Goal: Information Seeking & Learning: Learn about a topic

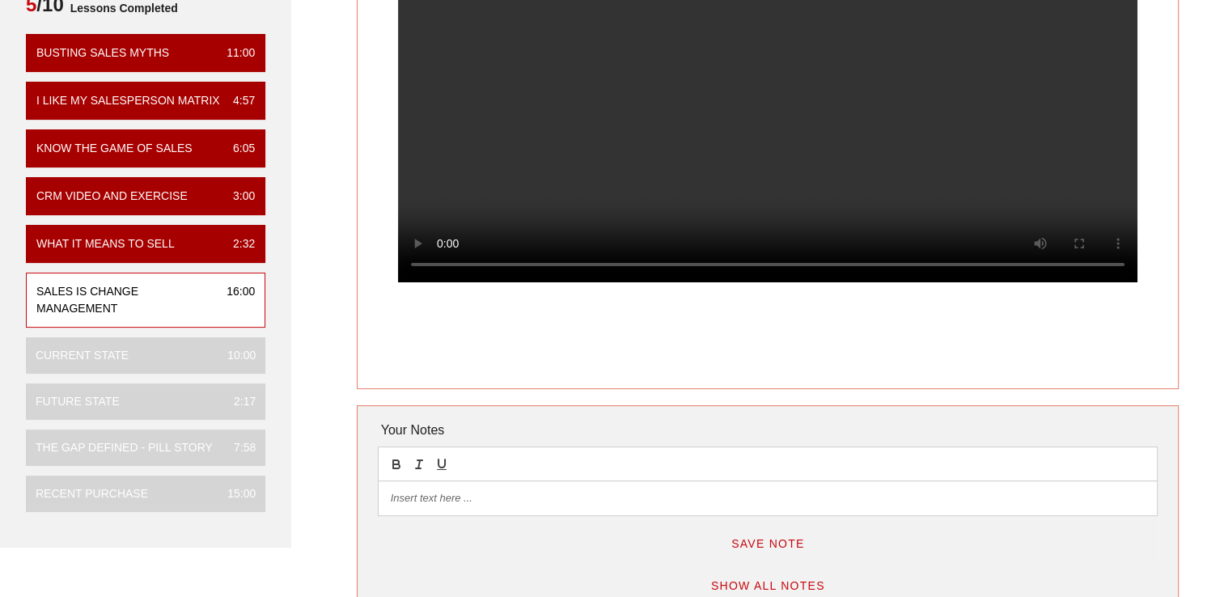
scroll to position [162, 0]
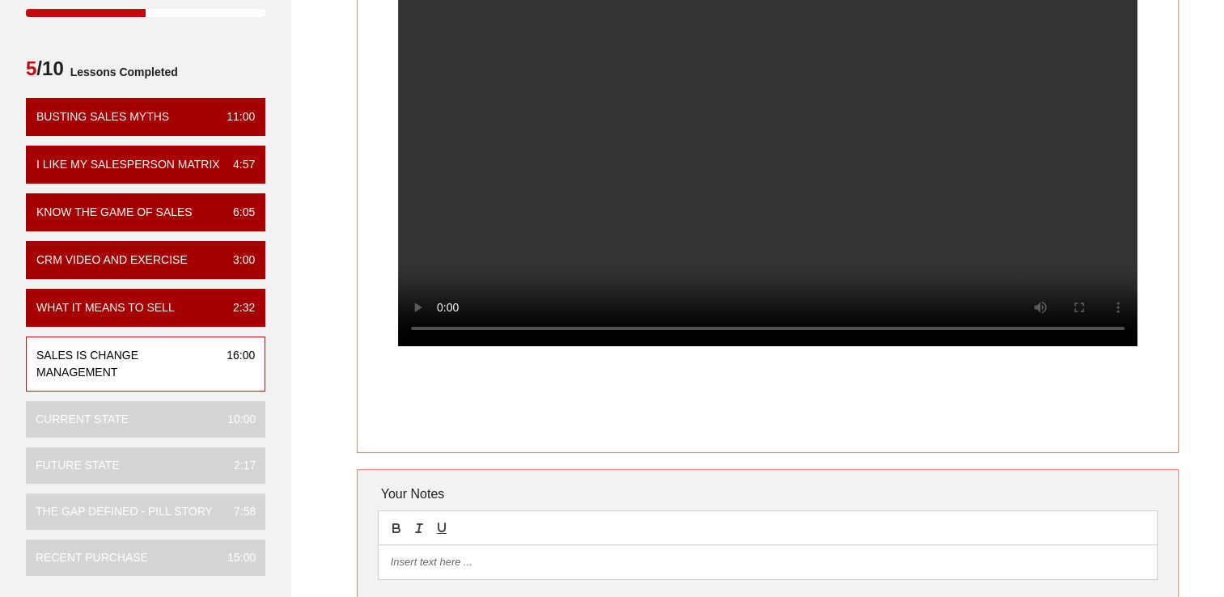
click at [656, 187] on video at bounding box center [767, 162] width 739 height 370
click at [953, 252] on video at bounding box center [767, 162] width 739 height 370
click at [728, 240] on video at bounding box center [767, 162] width 739 height 370
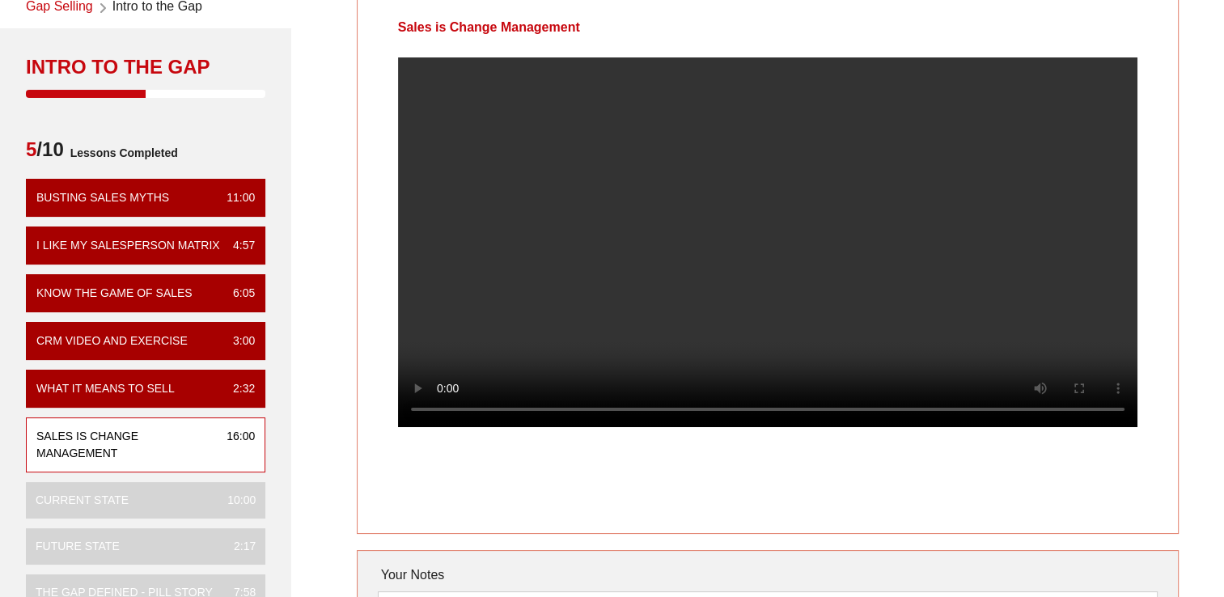
click at [870, 197] on video at bounding box center [767, 242] width 739 height 370
click at [863, 228] on video at bounding box center [767, 242] width 739 height 370
click at [349, 226] on div "Sales is Change Management Your Notes Save Note Show All Notes" at bounding box center [767, 384] width 933 height 795
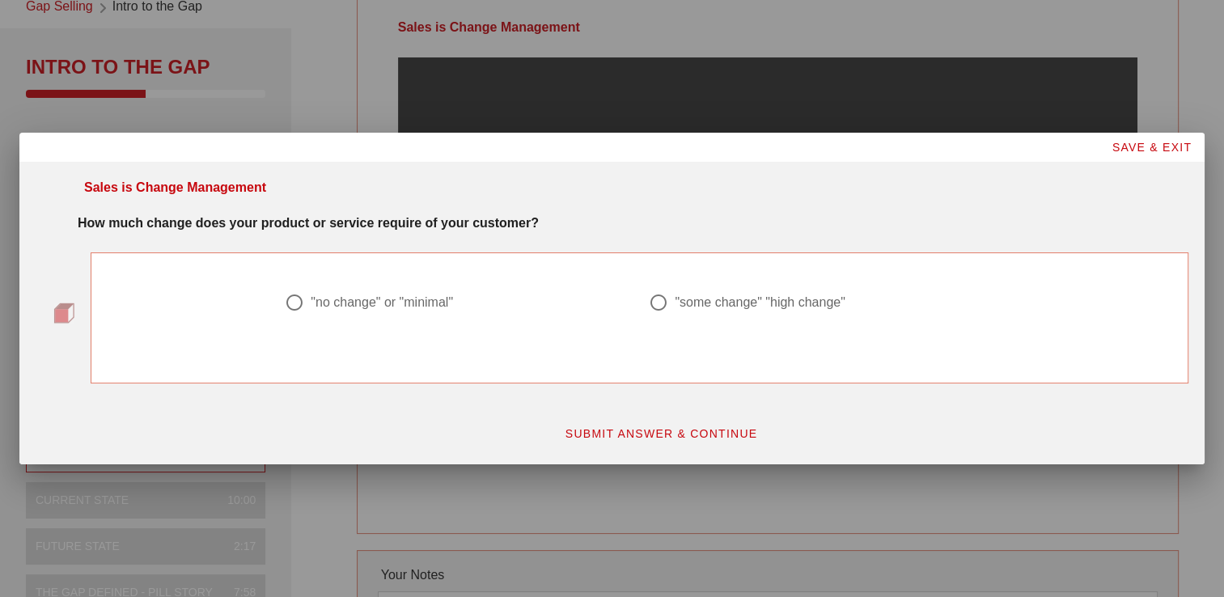
scroll to position [0, 0]
drag, startPoint x: 148, startPoint y: 215, endPoint x: 317, endPoint y: 215, distance: 169.1
click at [317, 215] on div "How much change does your product or service require of your customer?" at bounding box center [633, 223] width 1111 height 19
drag, startPoint x: 317, startPoint y: 215, endPoint x: 383, endPoint y: 235, distance: 68.6
click at [383, 235] on div "How much change does your product or service require of your customer?" at bounding box center [633, 220] width 1130 height 32
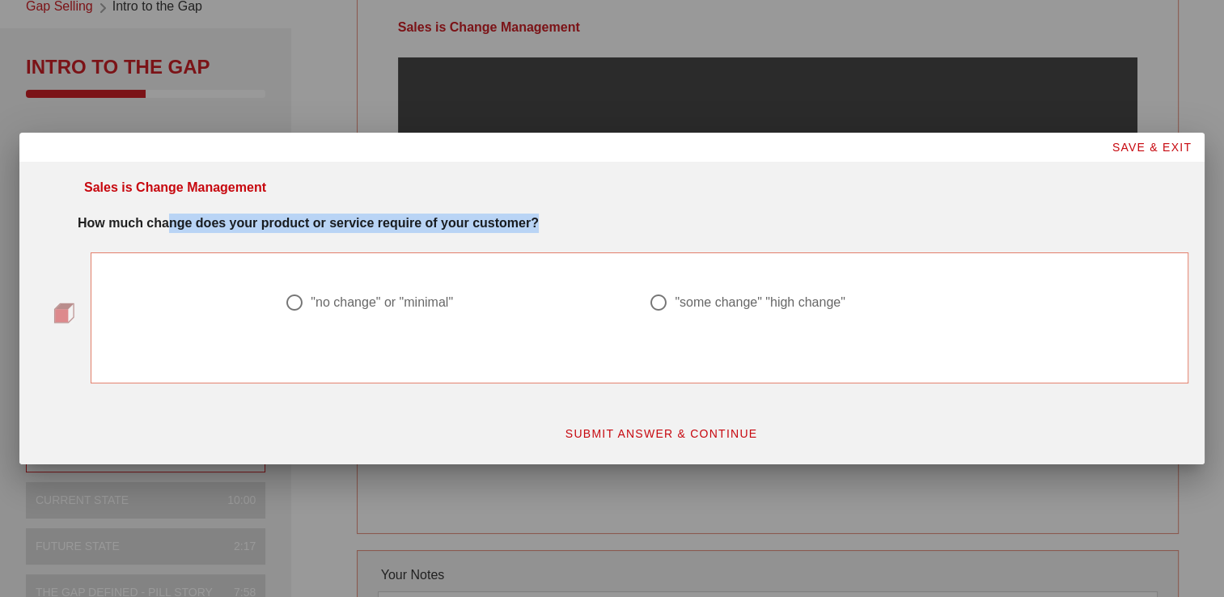
drag, startPoint x: 170, startPoint y: 218, endPoint x: 557, endPoint y: 215, distance: 386.7
click at [557, 215] on div "How much change does your product or service require of your customer?" at bounding box center [633, 223] width 1111 height 19
drag, startPoint x: 557, startPoint y: 215, endPoint x: 578, endPoint y: 222, distance: 22.0
click at [578, 222] on div "How much change does your product or service require of your customer?" at bounding box center [633, 223] width 1111 height 19
click at [654, 303] on div at bounding box center [659, 303] width 28 height 28
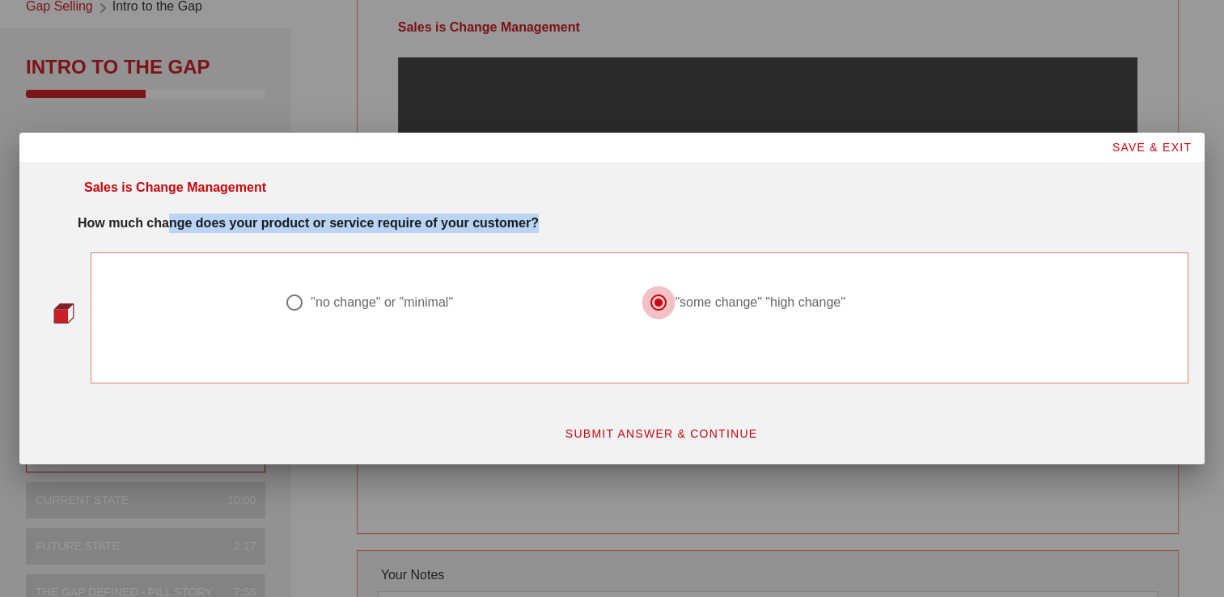
radio input "true"
click at [684, 429] on span "SUBMIT ANSWER & CONTINUE" at bounding box center [661, 433] width 193 height 13
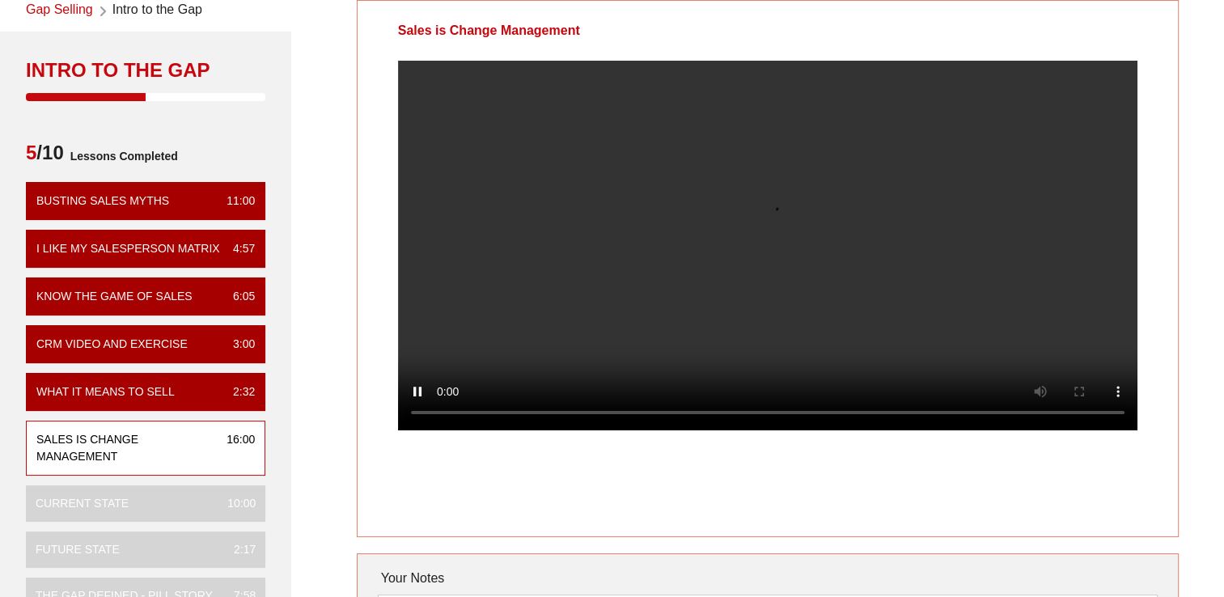
scroll to position [81, 0]
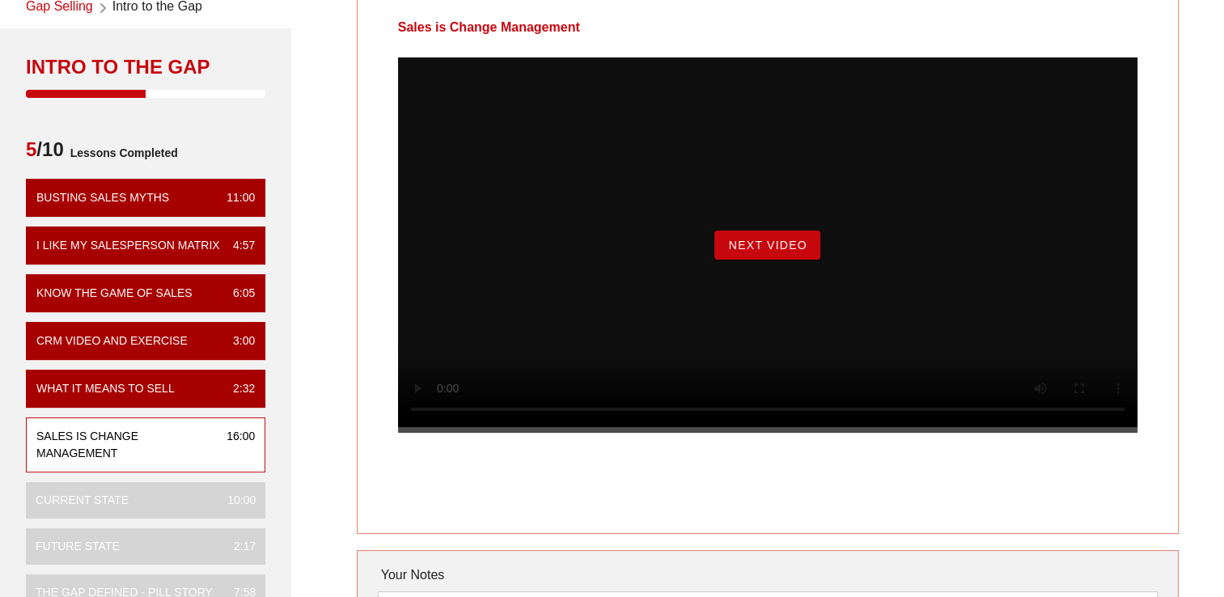
click at [754, 252] on span "Next Video" at bounding box center [766, 245] width 79 height 13
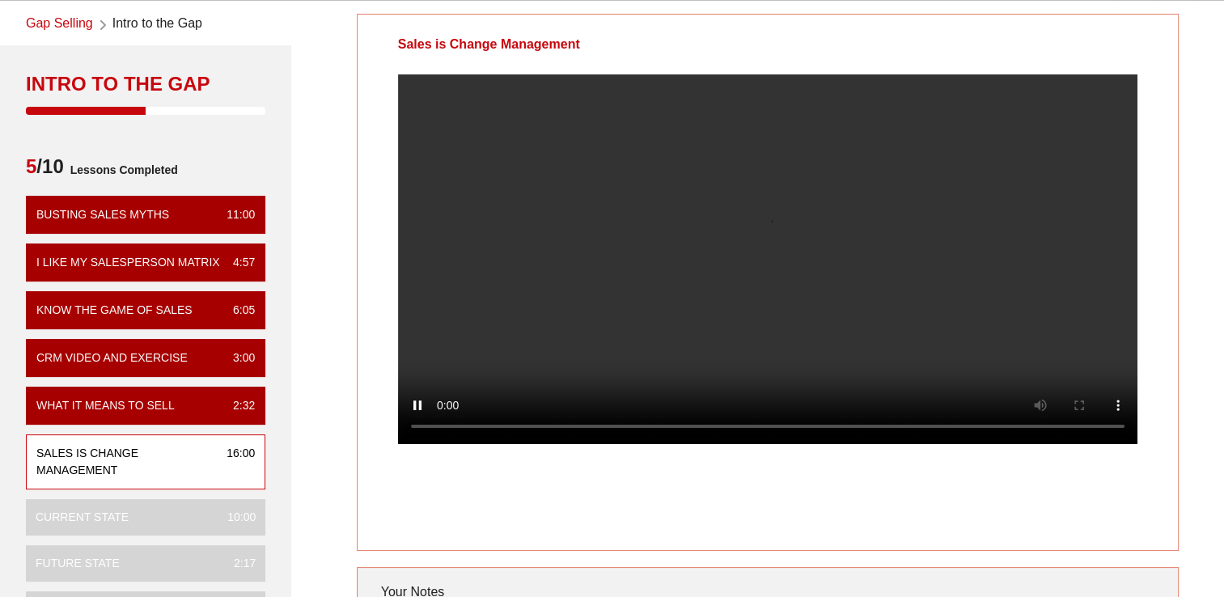
scroll to position [162, 0]
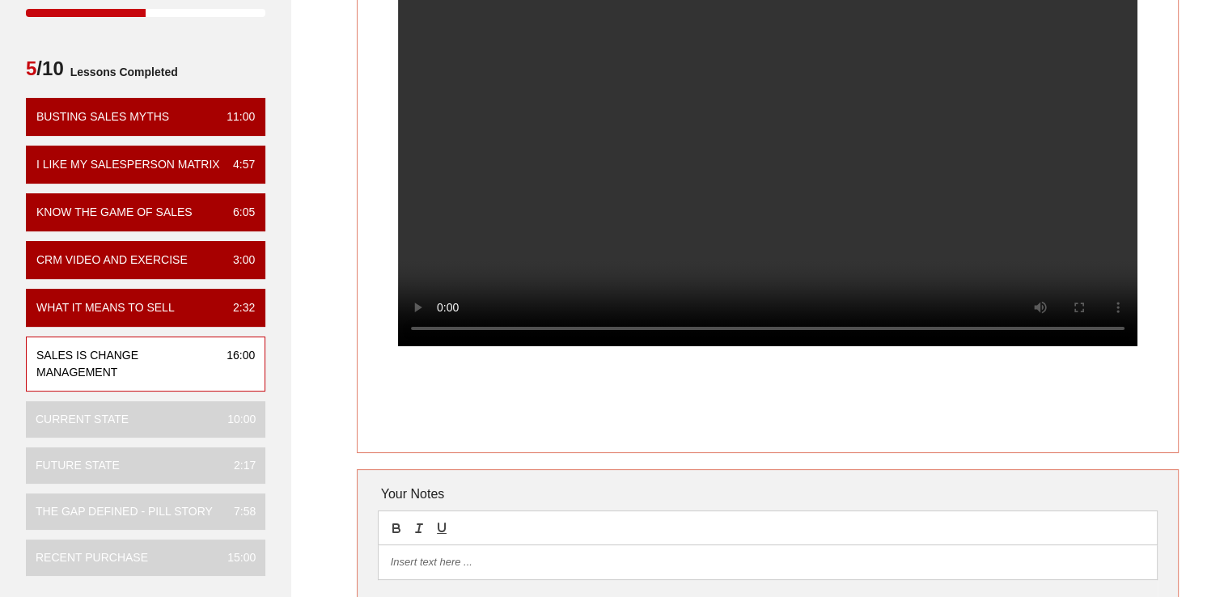
click at [379, 324] on div at bounding box center [768, 175] width 820 height 396
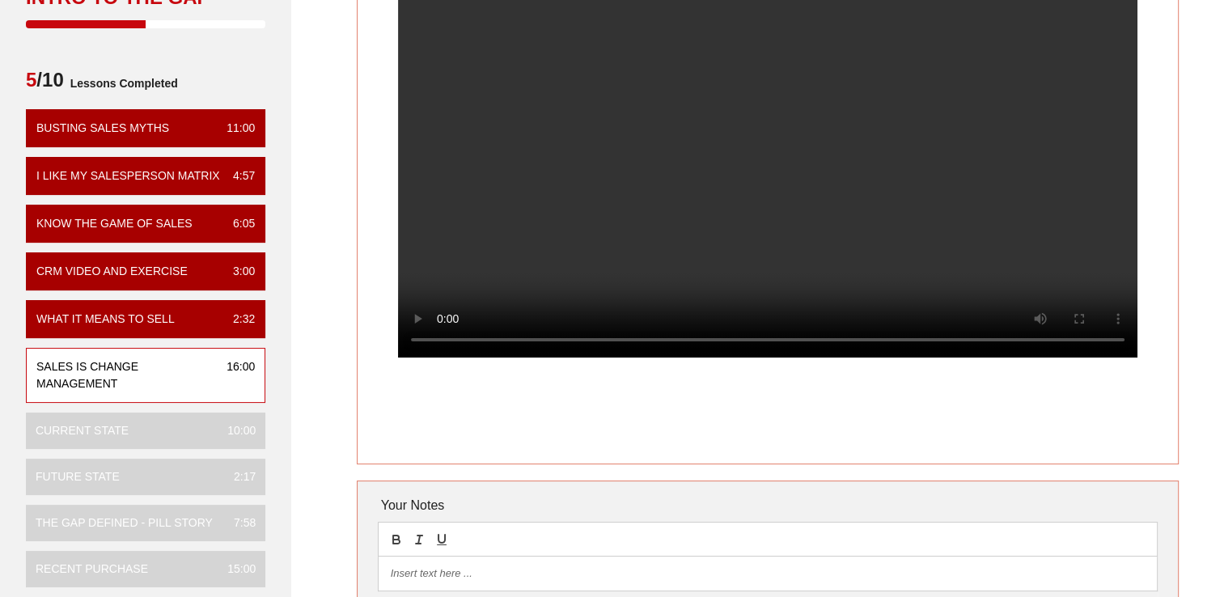
scroll to position [81, 0]
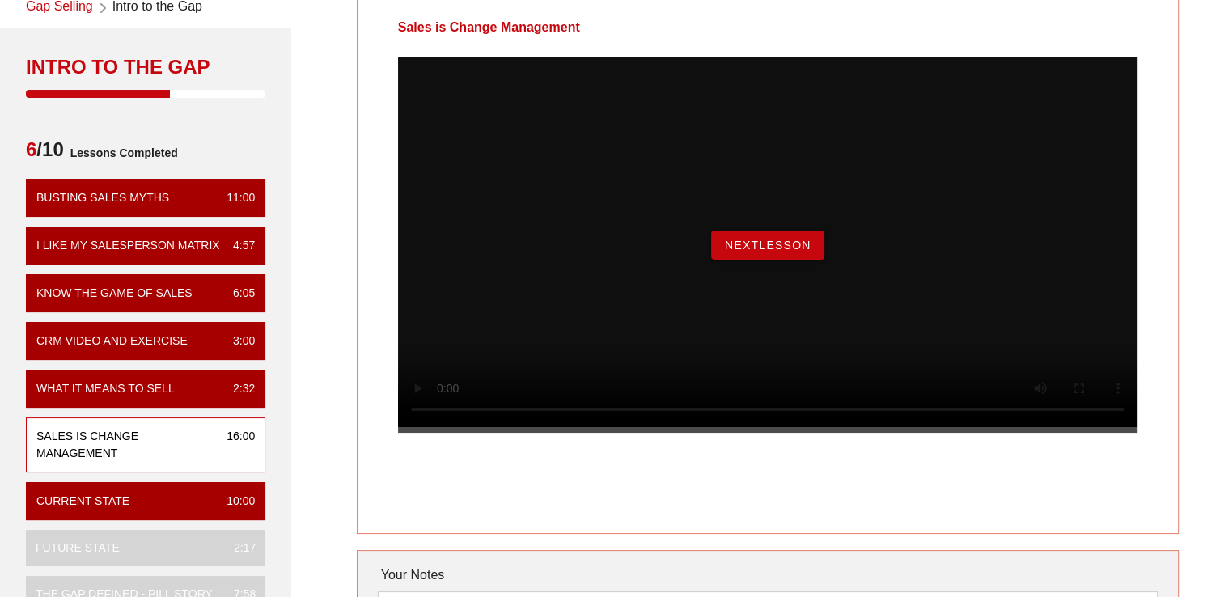
click at [648, 170] on div "NextLesson" at bounding box center [767, 244] width 739 height 375
click at [757, 260] on button "NextLesson" at bounding box center [767, 245] width 113 height 29
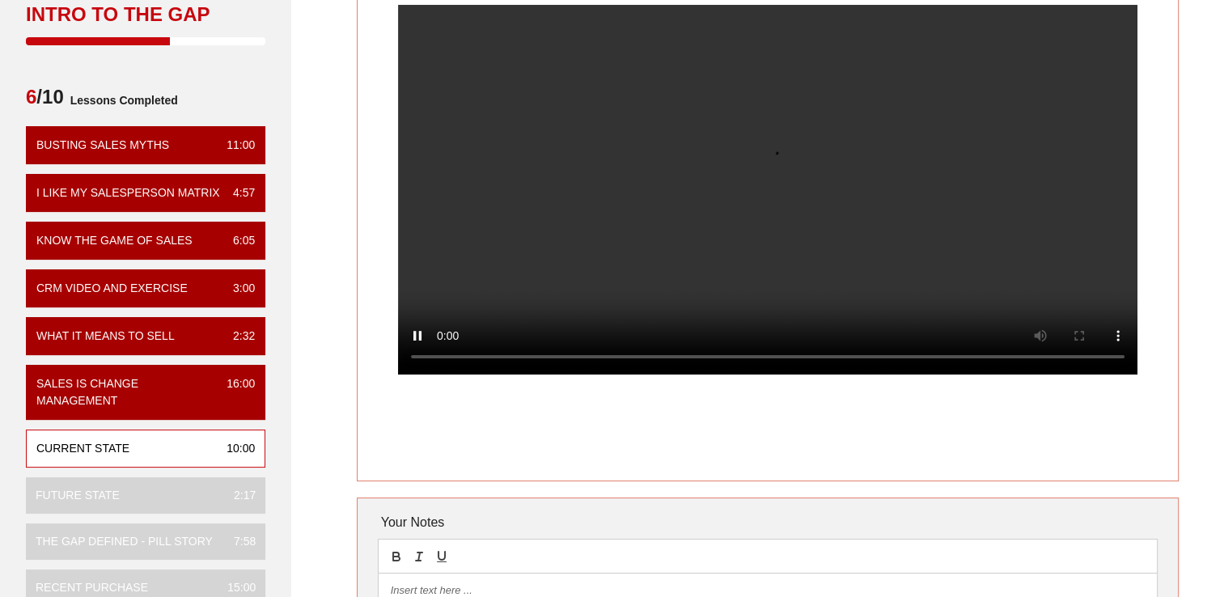
scroll to position [162, 0]
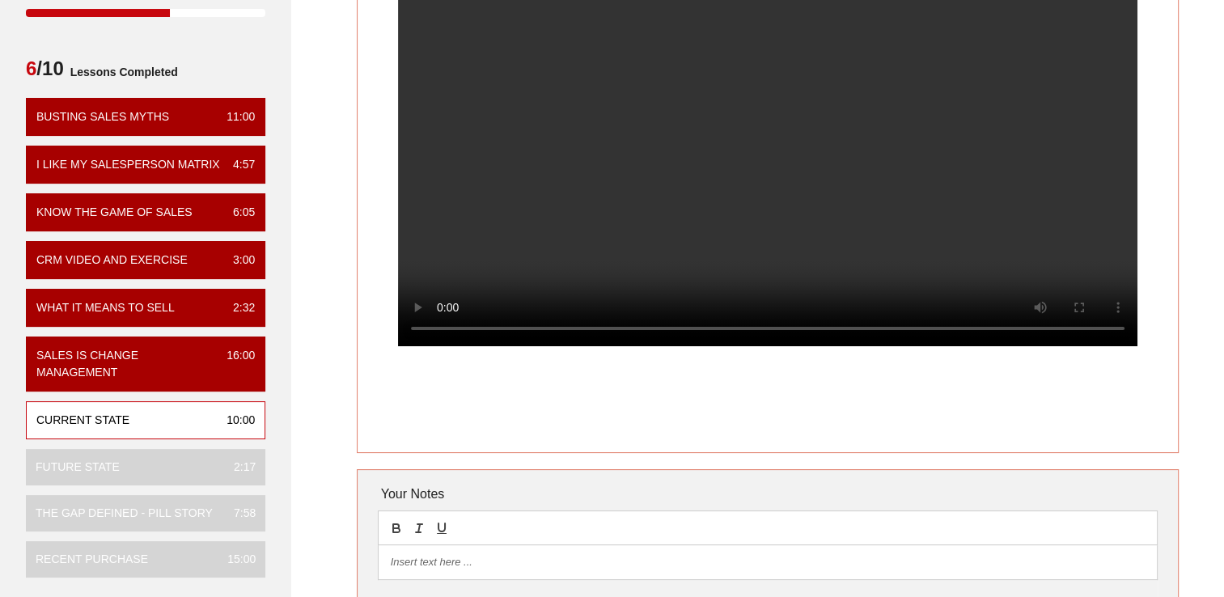
click at [592, 552] on div at bounding box center [768, 562] width 778 height 34
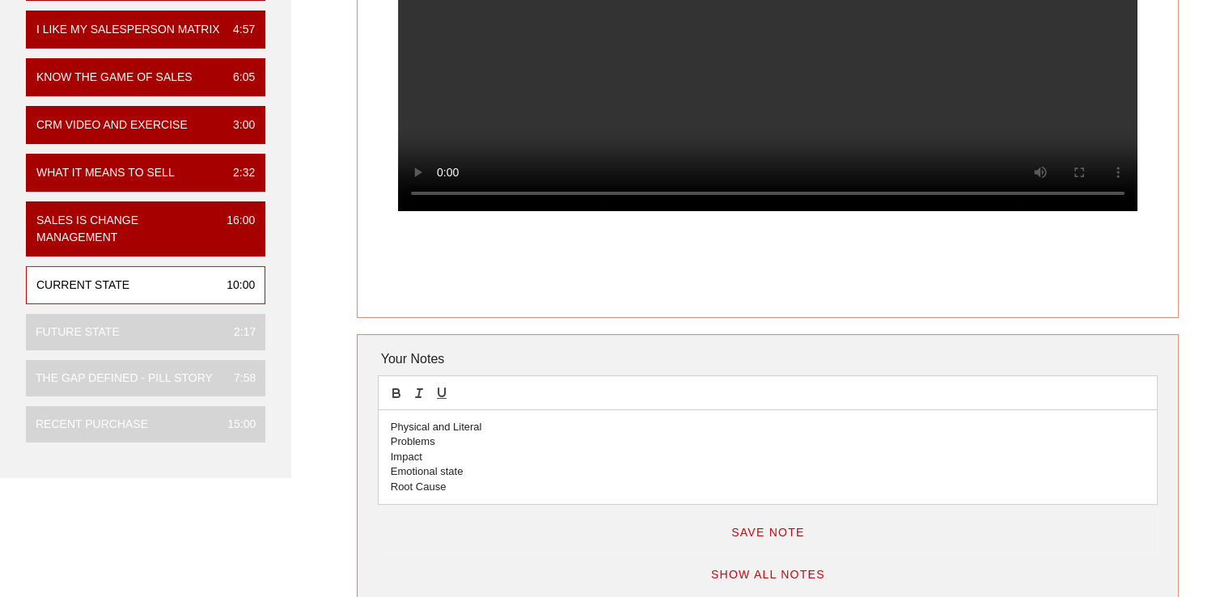
scroll to position [324, 0]
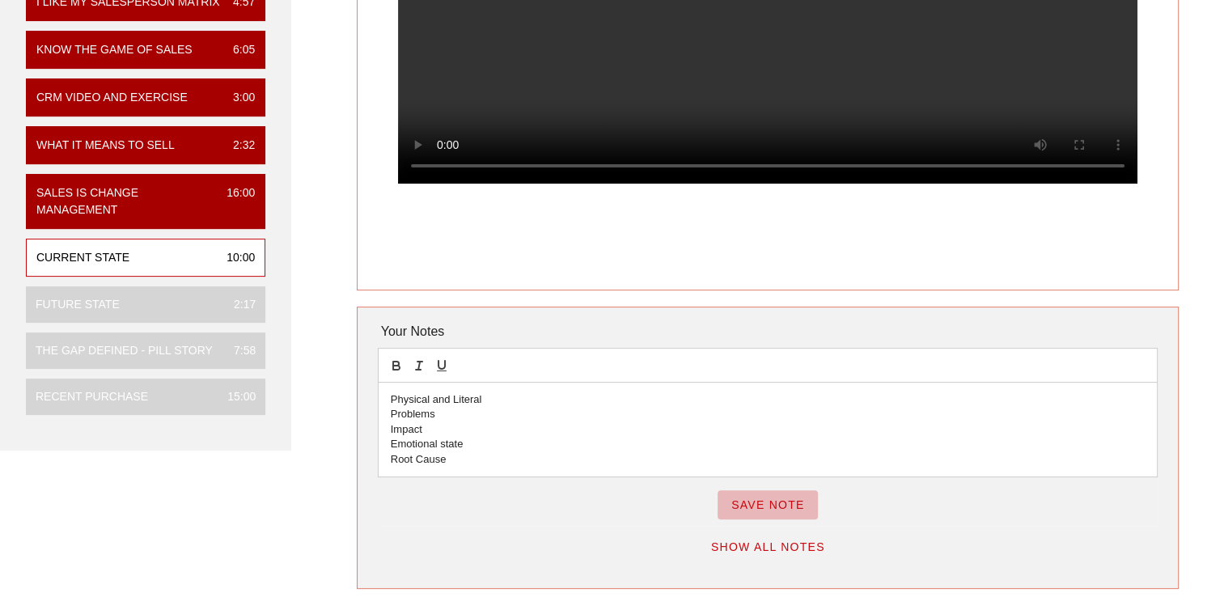
click at [760, 506] on span "Save Note" at bounding box center [767, 504] width 74 height 13
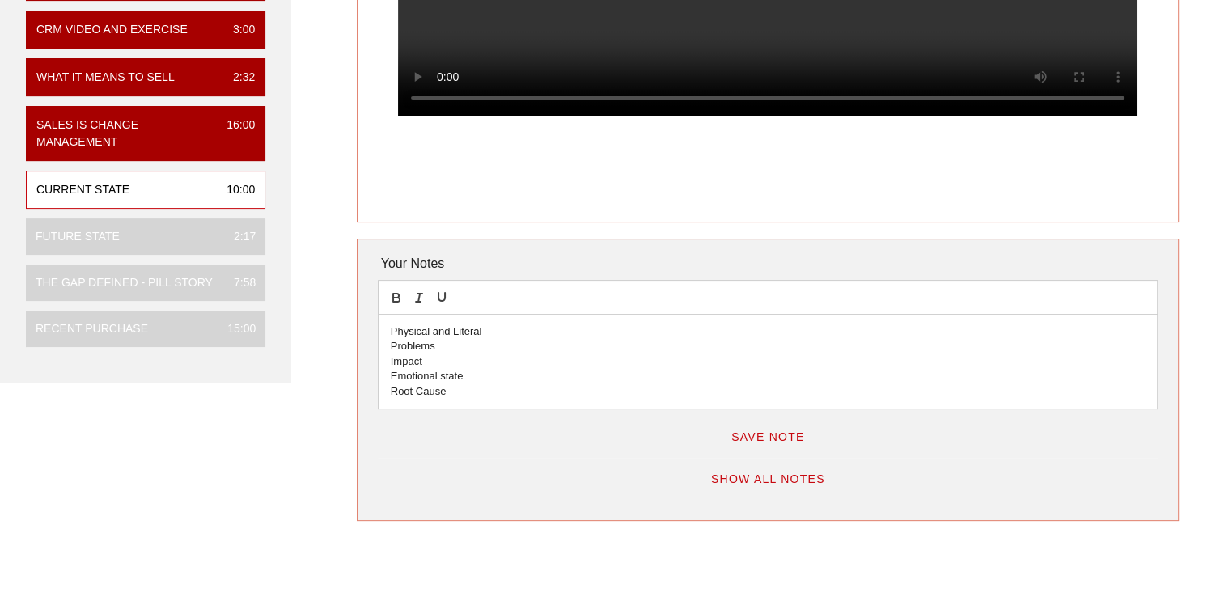
scroll to position [405, 0]
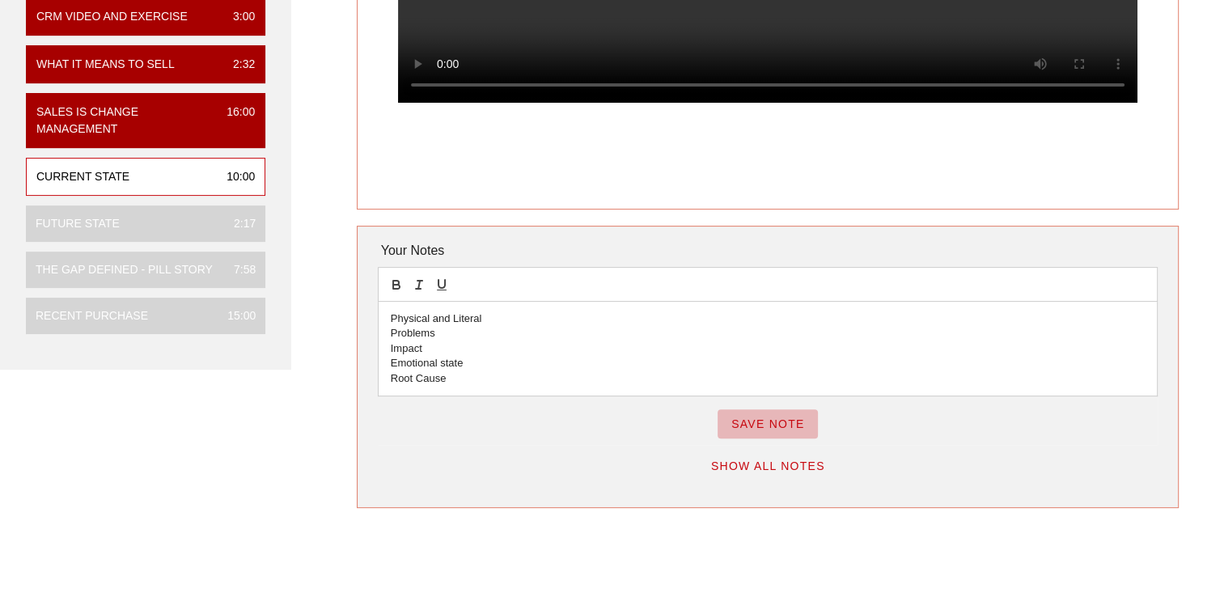
click at [773, 427] on span "Save Note" at bounding box center [767, 423] width 74 height 13
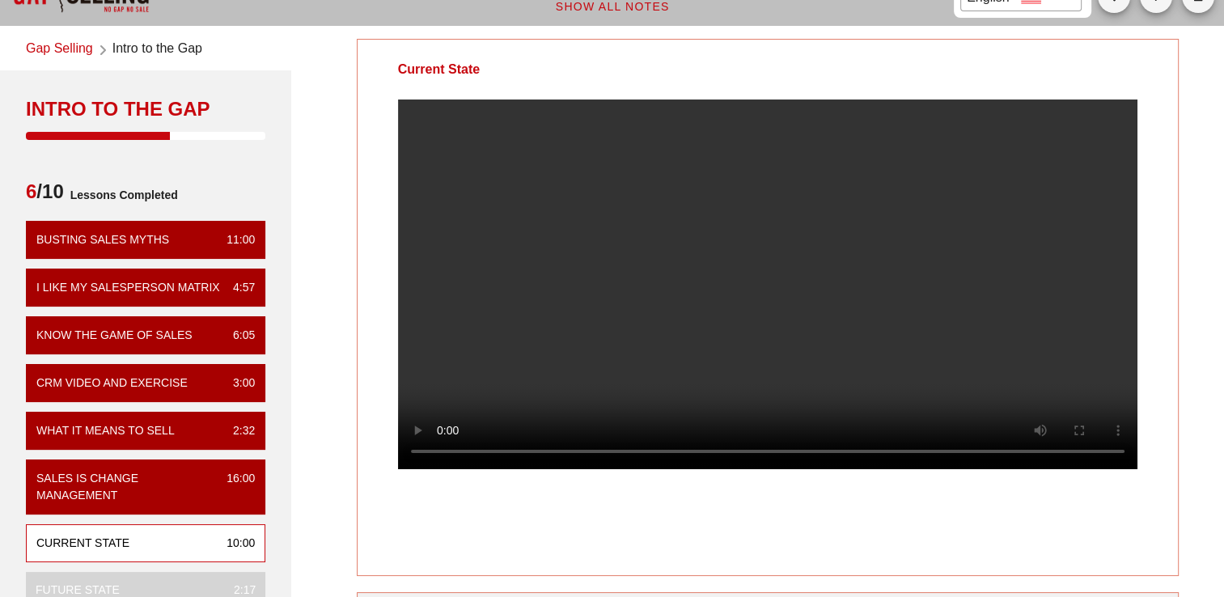
scroll to position [1, 0]
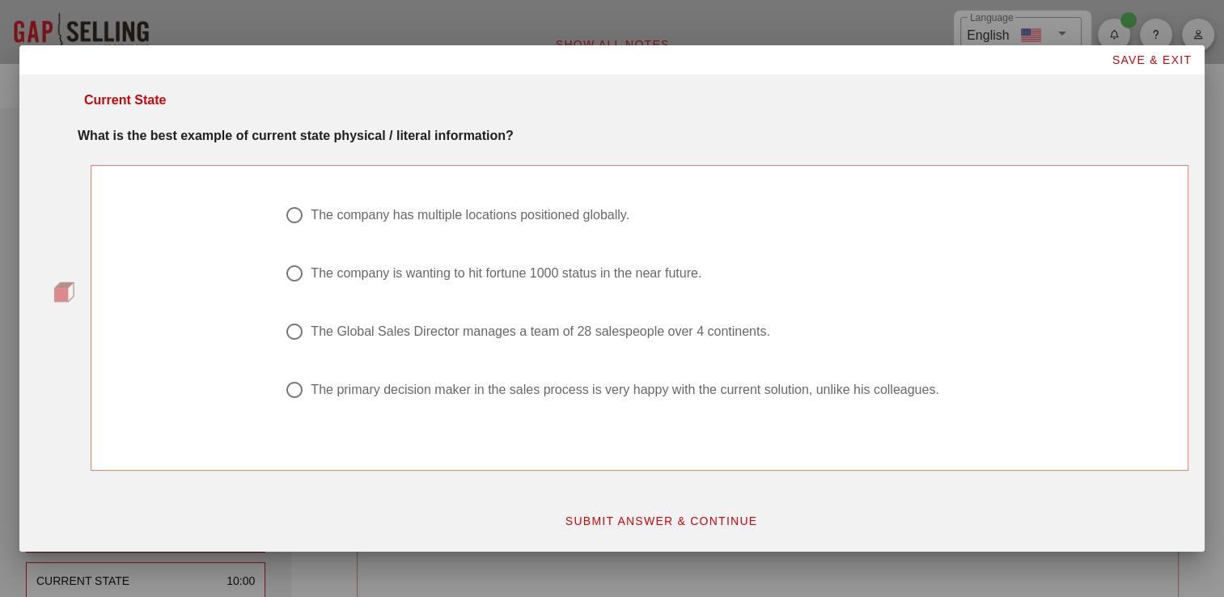
click at [465, 330] on div "The Global Sales Director manages a team of 28 salespeople over 4 continents." at bounding box center [540, 332] width 459 height 16
radio input "true"
click at [697, 531] on button "SUBMIT ANSWER & CONTINUE" at bounding box center [661, 520] width 219 height 29
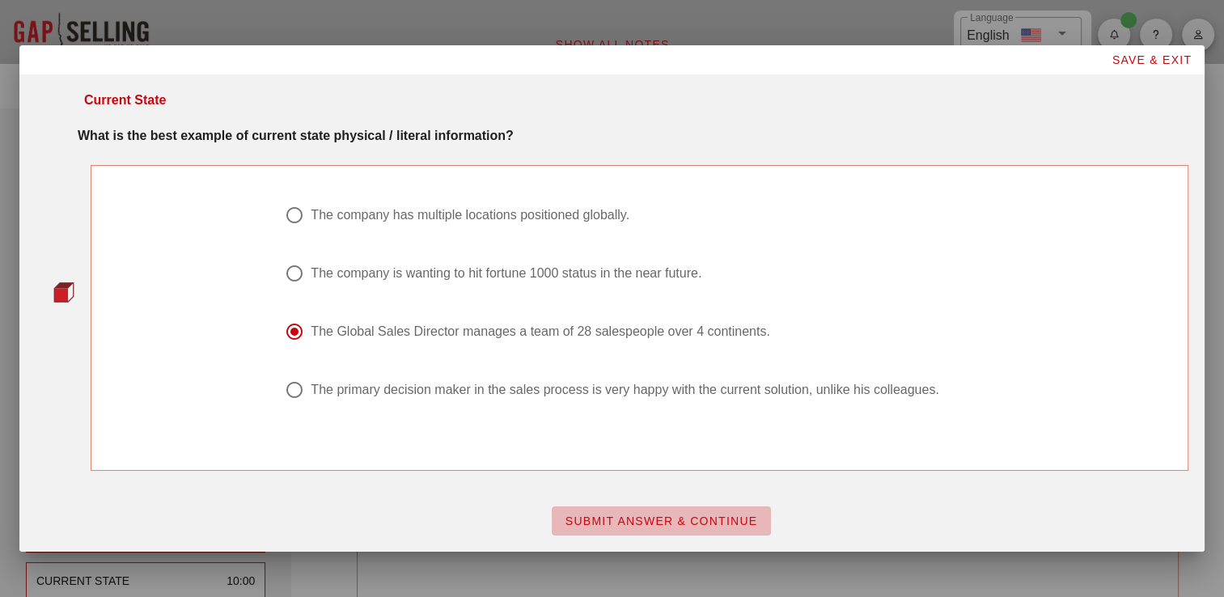
scroll to position [0, 0]
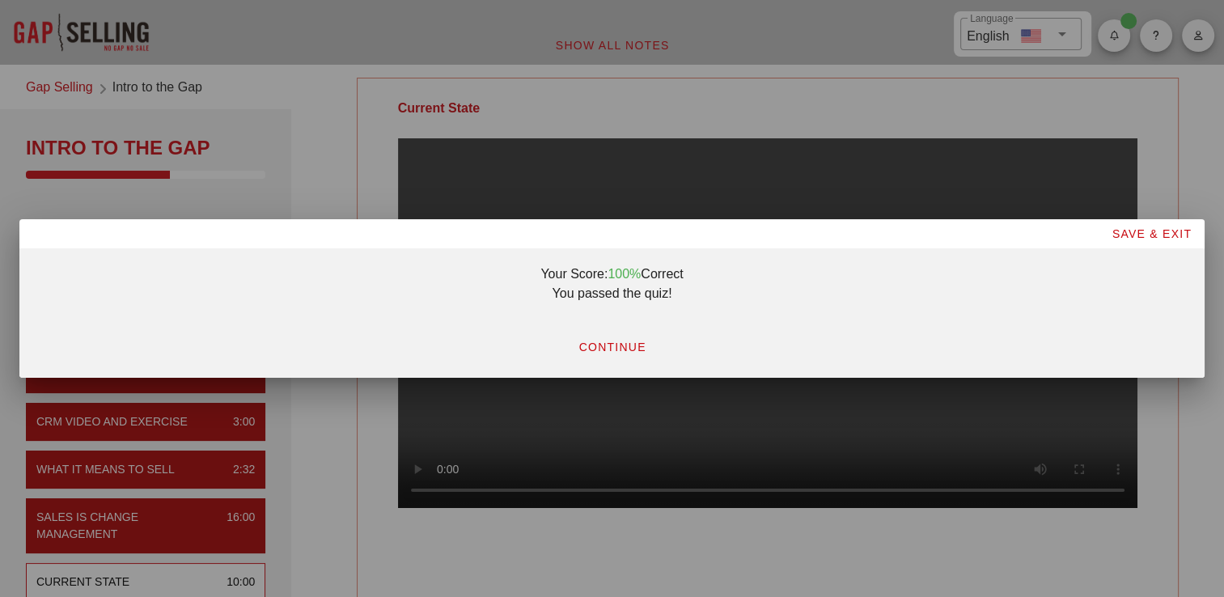
click at [609, 341] on span "CONTINUE" at bounding box center [612, 347] width 68 height 13
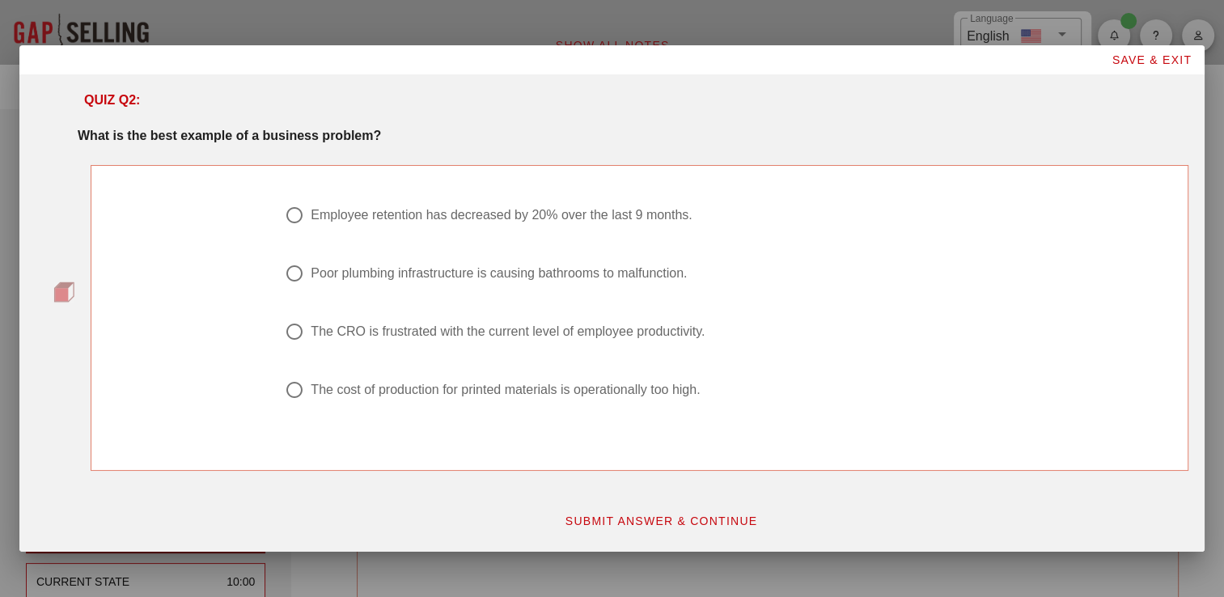
click at [385, 268] on div "Poor plumbing infrastructure is causing bathrooms to malfunction." at bounding box center [499, 273] width 376 height 16
radio input "true"
click at [659, 523] on span "SUBMIT ANSWER & CONTINUE" at bounding box center [661, 521] width 193 height 13
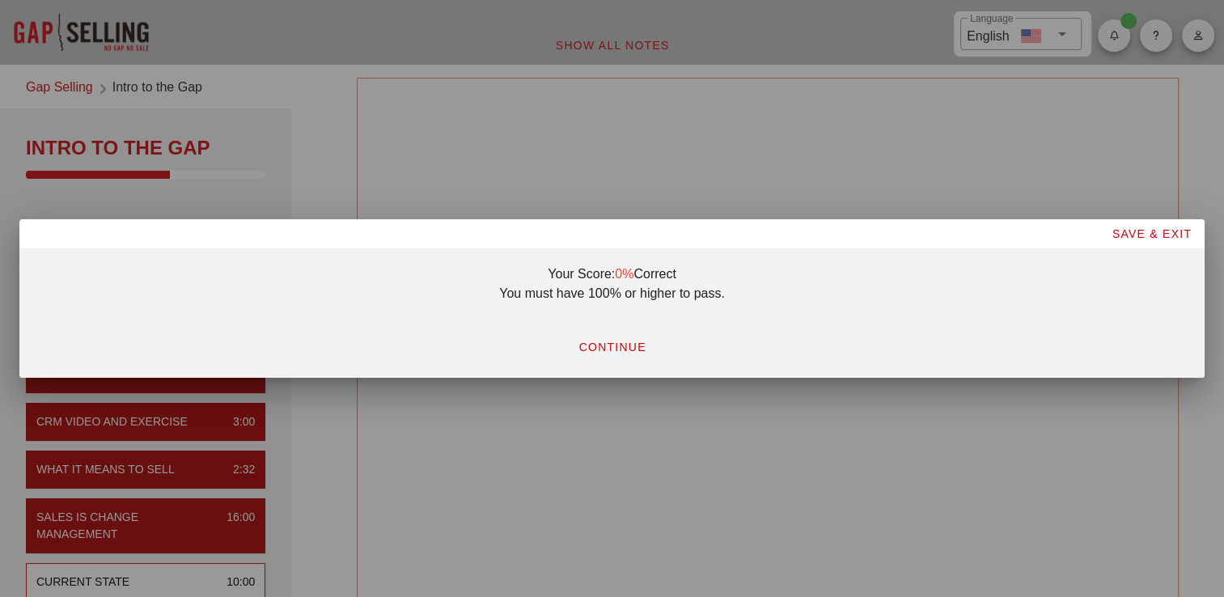
click at [617, 364] on div "CONTINUE" at bounding box center [612, 342] width 1172 height 58
click at [617, 357] on button "CONTINUE" at bounding box center [612, 346] width 94 height 29
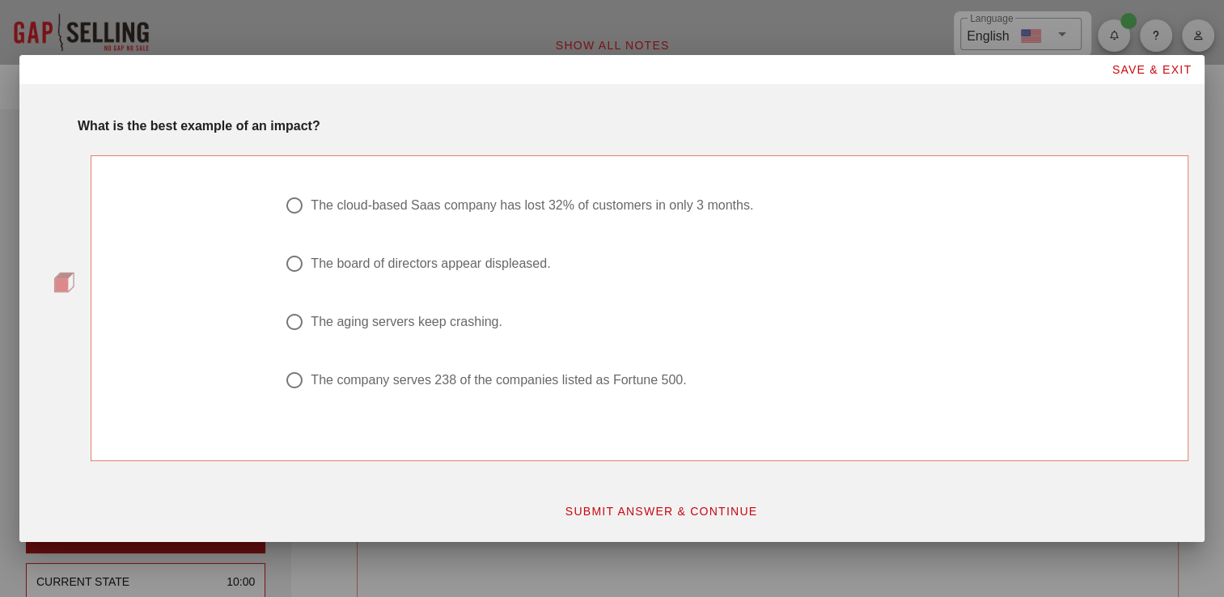
click at [576, 199] on div "The cloud-based Saas company has lost 32% of customers in only 3 months." at bounding box center [532, 205] width 443 height 16
radio input "true"
click at [677, 509] on span "SUBMIT ANSWER & CONTINUE" at bounding box center [661, 511] width 193 height 13
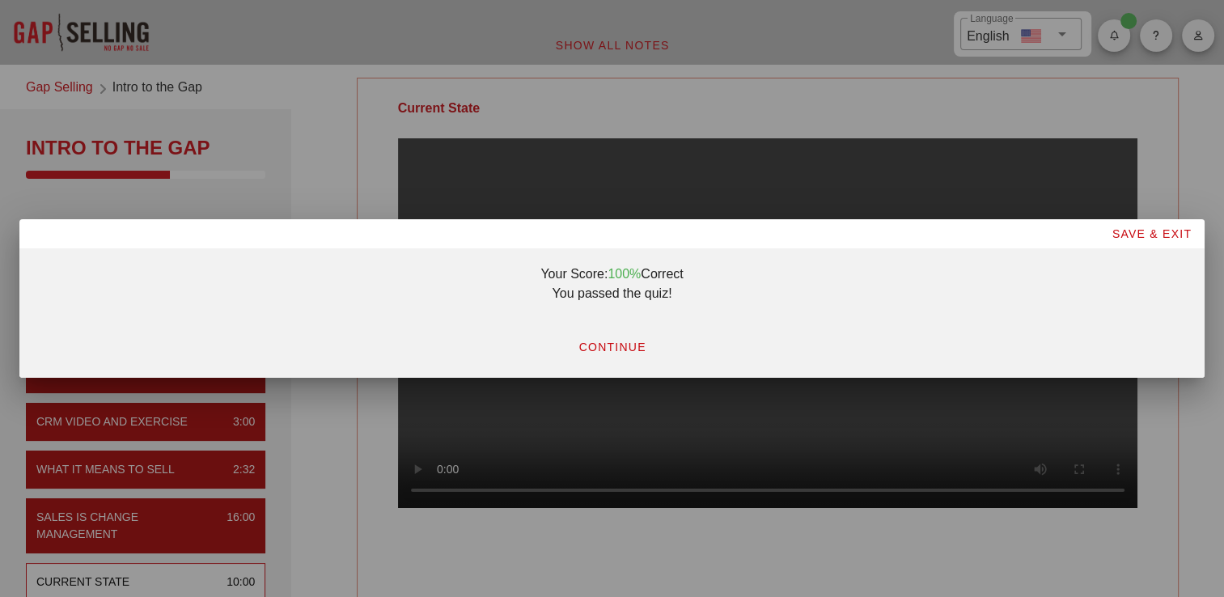
click at [617, 337] on button "CONTINUE" at bounding box center [612, 346] width 94 height 29
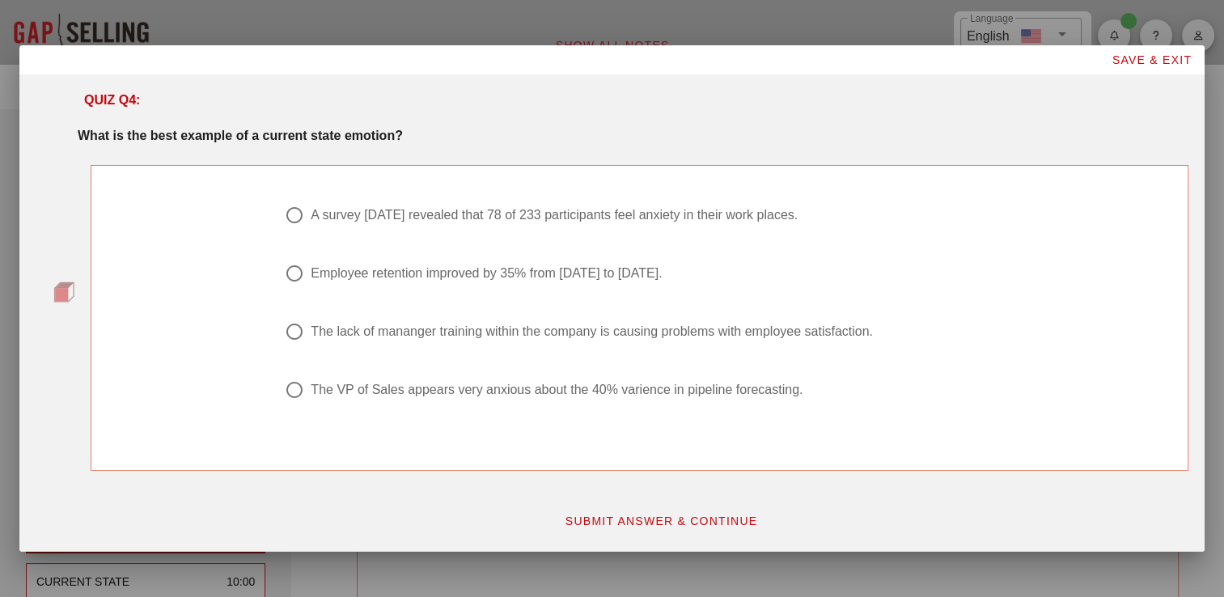
click at [519, 217] on div "A survey [DATE] revealed that 78 of 233 participants feel anxiety in their work…" at bounding box center [554, 215] width 487 height 16
click at [391, 328] on div "The lack of mananger training within the company is causing problems with emplo…" at bounding box center [592, 332] width 562 height 16
radio input "false"
radio input "true"
click at [642, 523] on span "SUBMIT ANSWER & CONTINUE" at bounding box center [661, 521] width 193 height 13
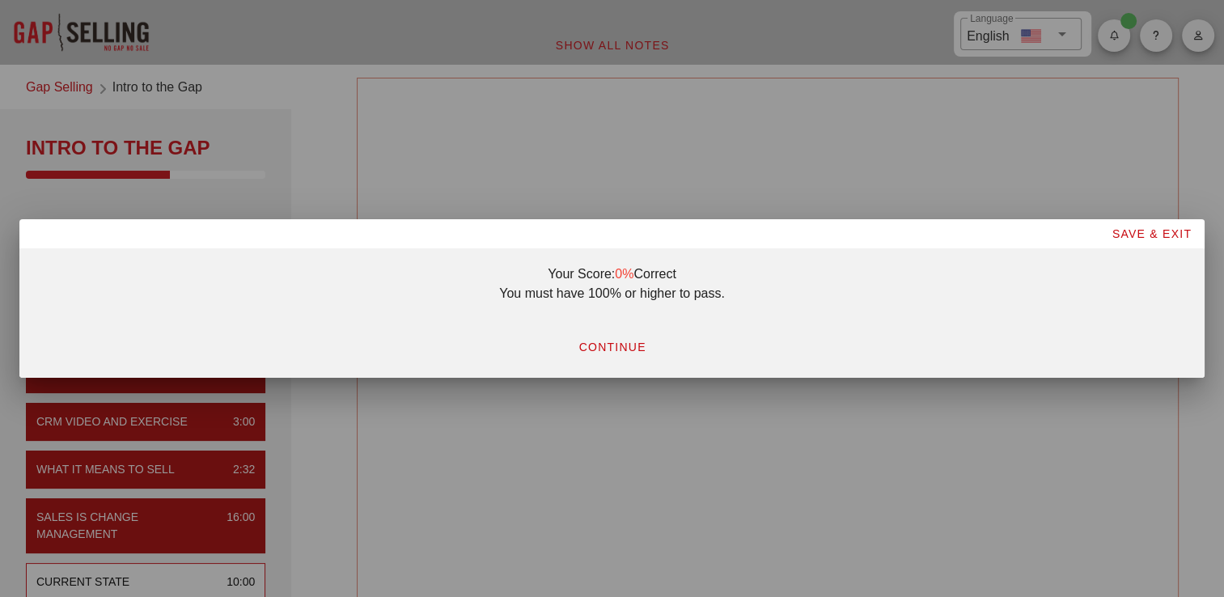
click at [616, 354] on button "CONTINUE" at bounding box center [612, 346] width 94 height 29
